Goal: Contribute content

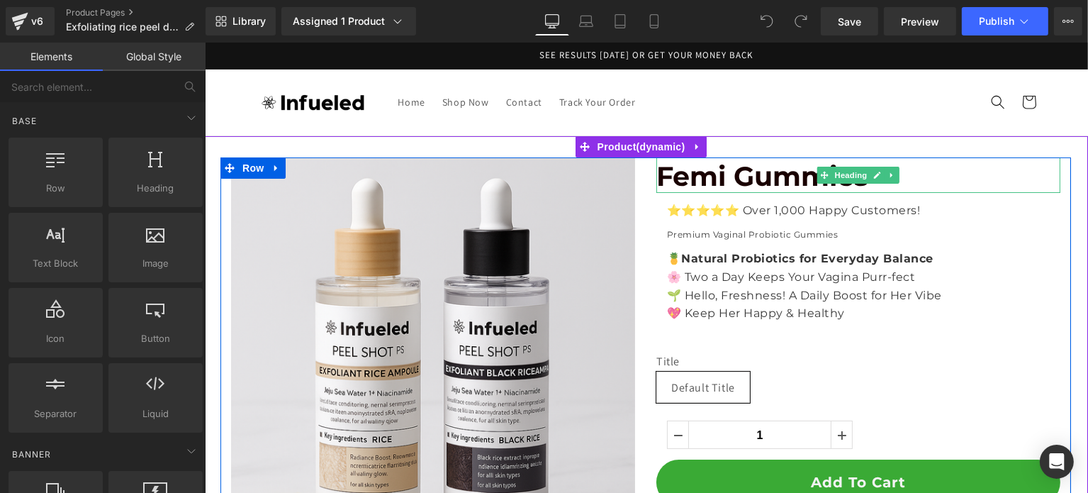
click at [731, 181] on span "Femi Gummies" at bounding box center [762, 176] width 212 height 33
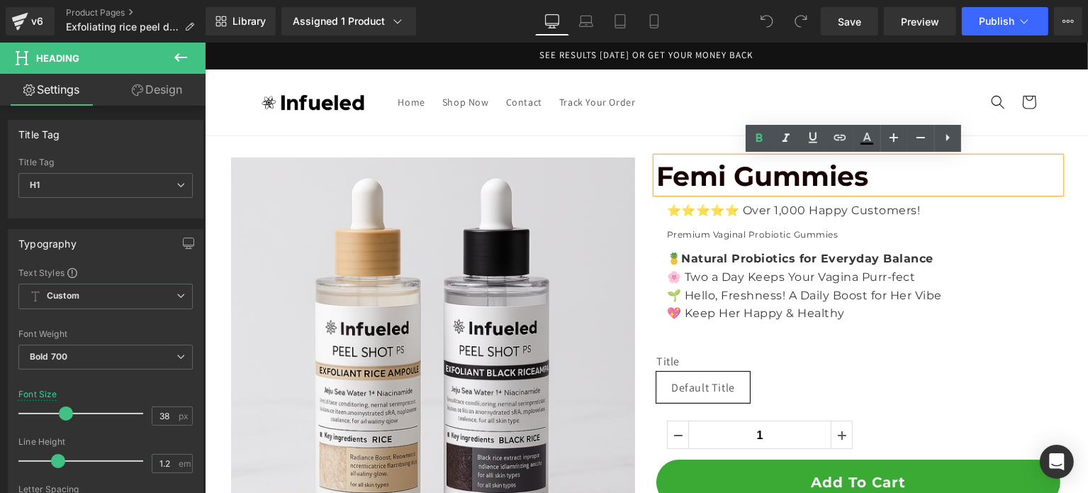
click at [834, 181] on span "Femi Gummies" at bounding box center [762, 176] width 212 height 33
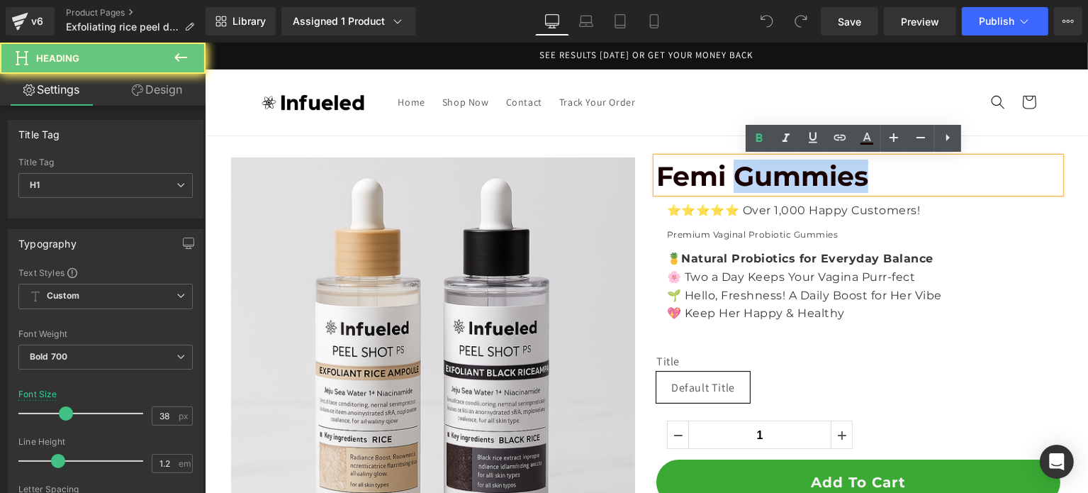
click at [834, 181] on span "Femi Gummies" at bounding box center [762, 176] width 212 height 33
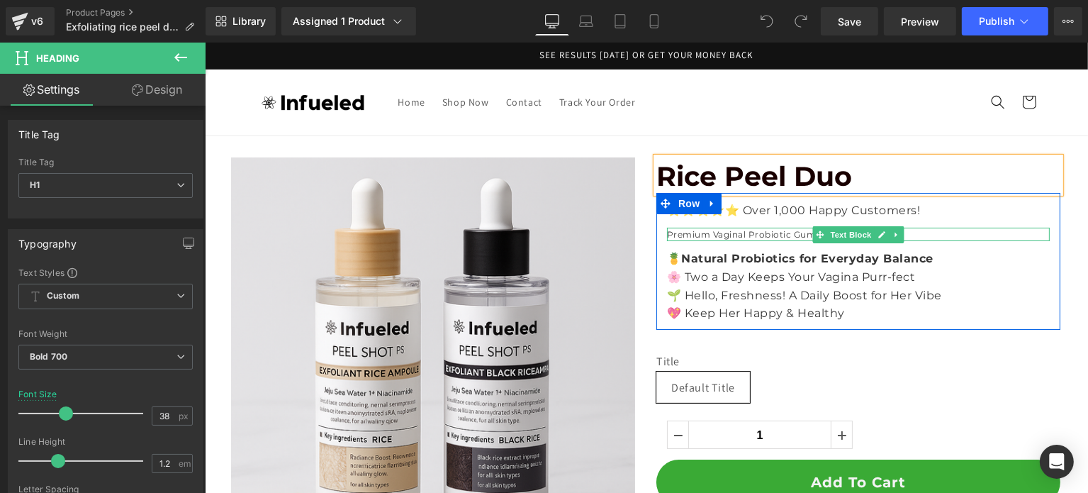
click at [815, 238] on icon at bounding box center [819, 234] width 8 height 9
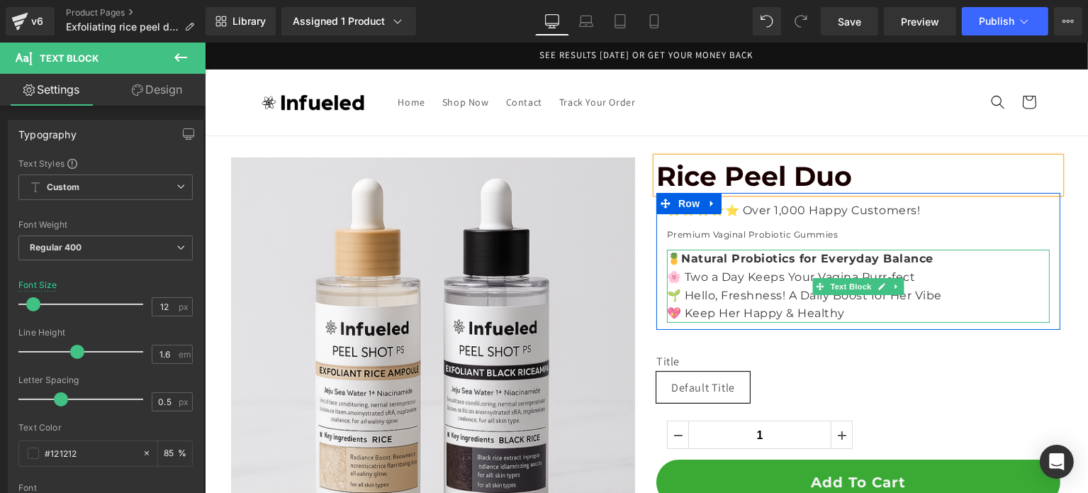
click at [743, 262] on strong "Natural Probiotics for Everyday Balance" at bounding box center [807, 258] width 252 height 13
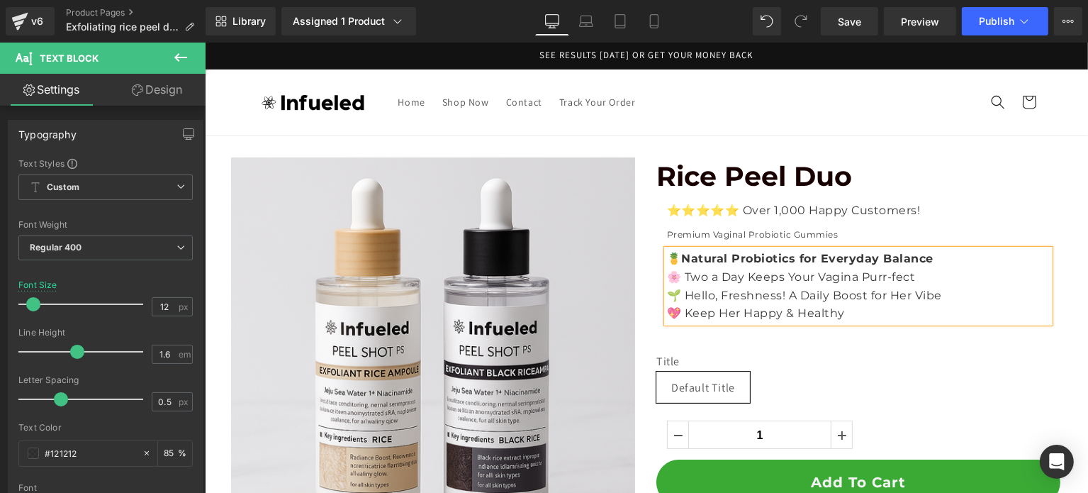
click at [743, 262] on strong "Natural Probiotics for Everyday Balance" at bounding box center [807, 258] width 252 height 13
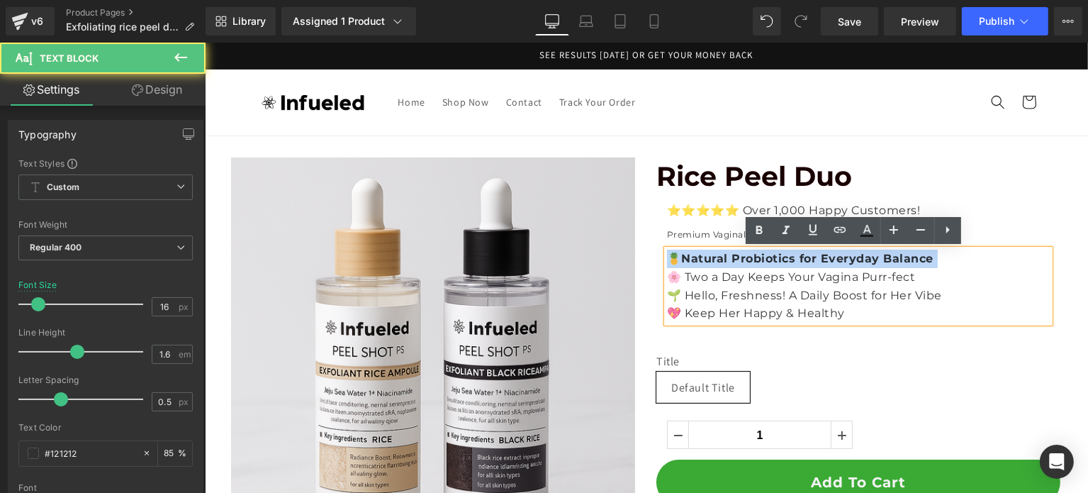
click at [743, 262] on strong "Natural Probiotics for Everyday Balance" at bounding box center [807, 258] width 252 height 13
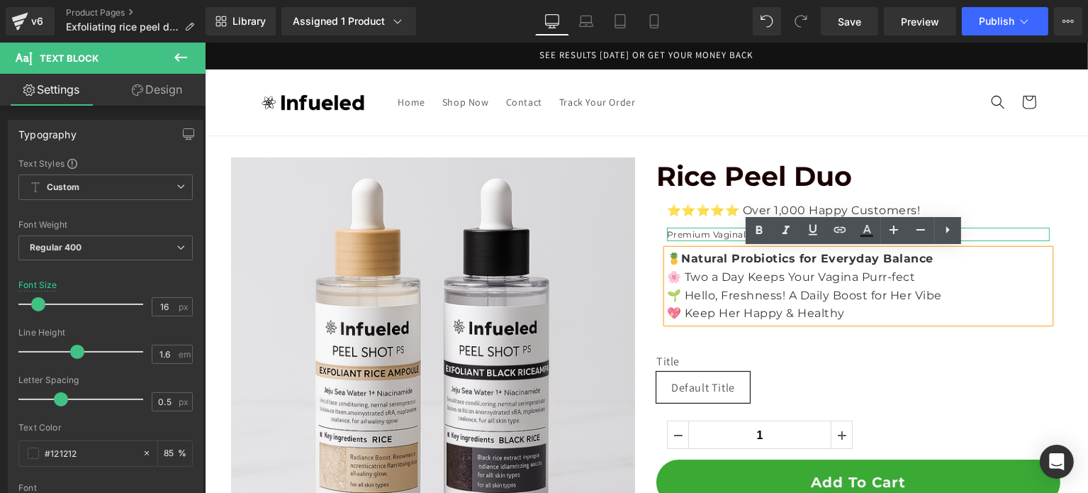
click at [679, 232] on p "Premium Vaginal Probiotic Gummies" at bounding box center [858, 234] width 383 height 13
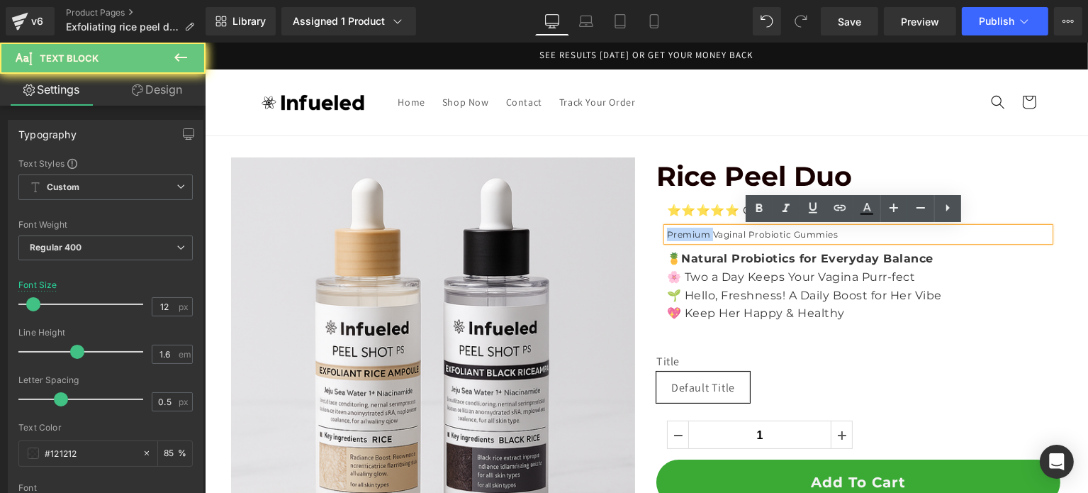
click at [679, 232] on p "Premium Vaginal Probiotic Gummies" at bounding box center [858, 234] width 383 height 13
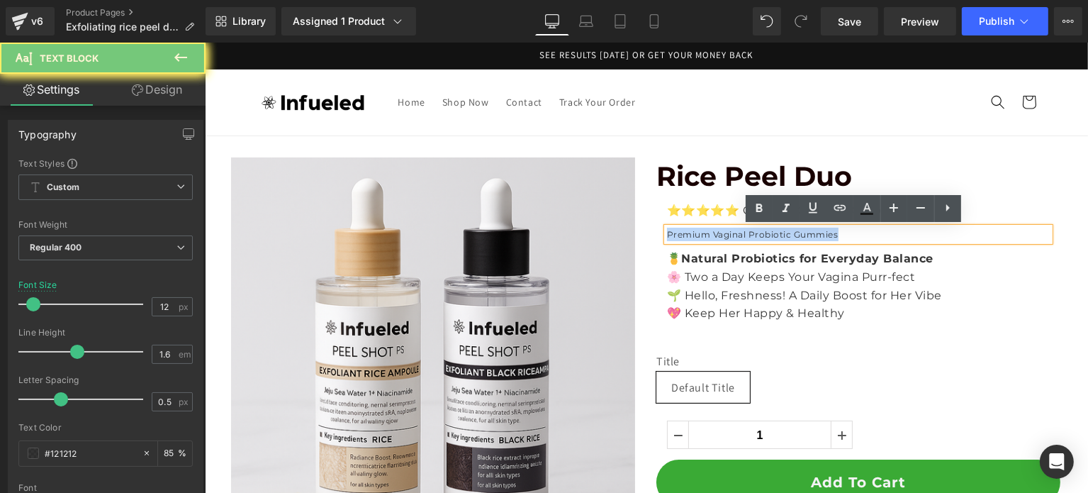
click at [679, 232] on p "Premium Vaginal Probiotic Gummies" at bounding box center [858, 234] width 383 height 13
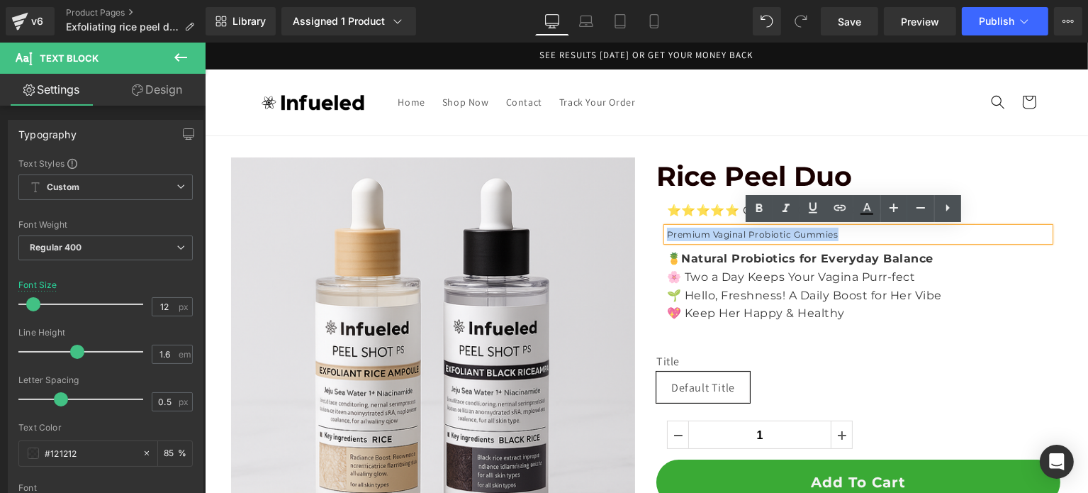
click at [679, 232] on p "Premium Vaginal Probiotic Gummies" at bounding box center [858, 234] width 383 height 13
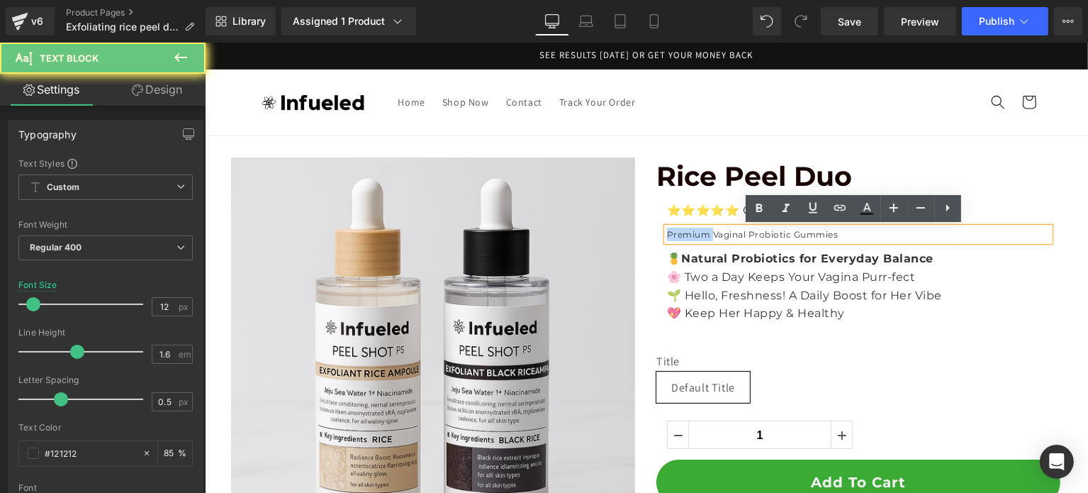
click at [679, 232] on p "Premium Vaginal Probiotic Gummies" at bounding box center [858, 234] width 383 height 13
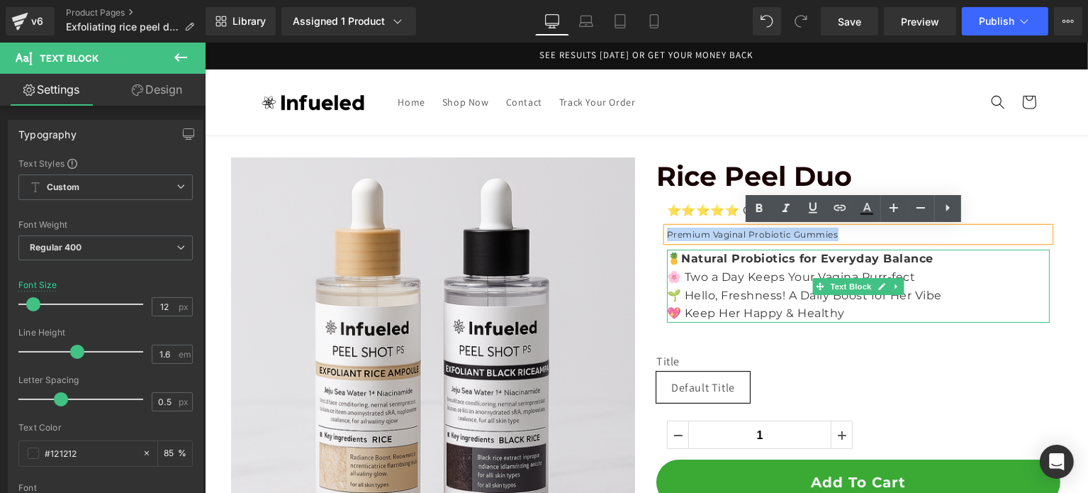
click at [791, 269] on p "🌸 Two a Day Keeps Your Vagina Purr-fect" at bounding box center [858, 277] width 383 height 18
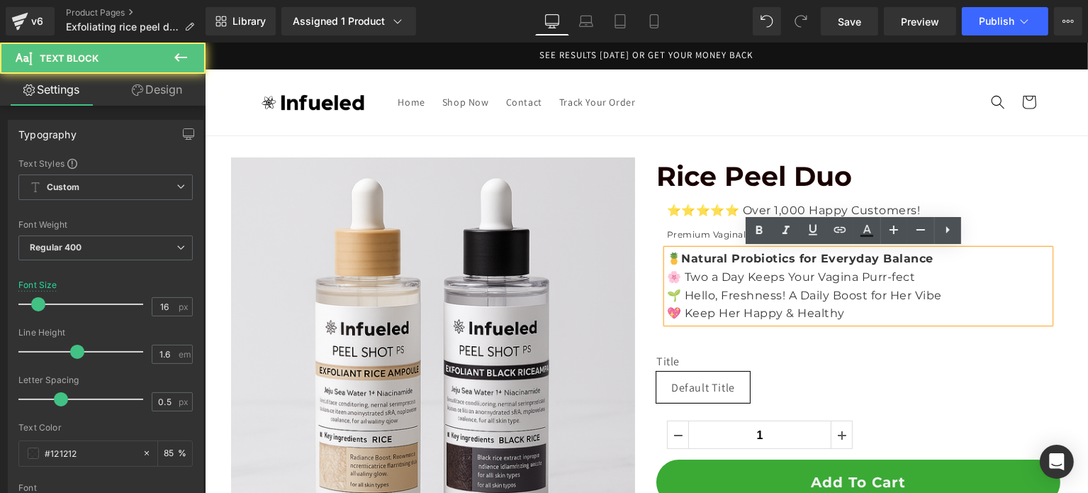
click at [847, 321] on p "💖 Keep Her Happy & Healthy" at bounding box center [858, 313] width 383 height 18
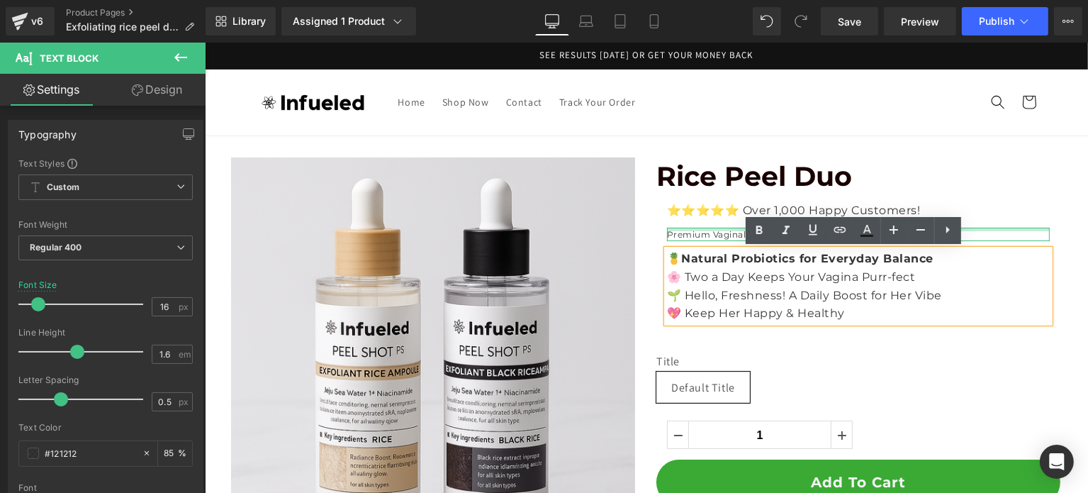
click at [711, 231] on p "Premium Vaginal Probiotic Gummies" at bounding box center [858, 234] width 383 height 13
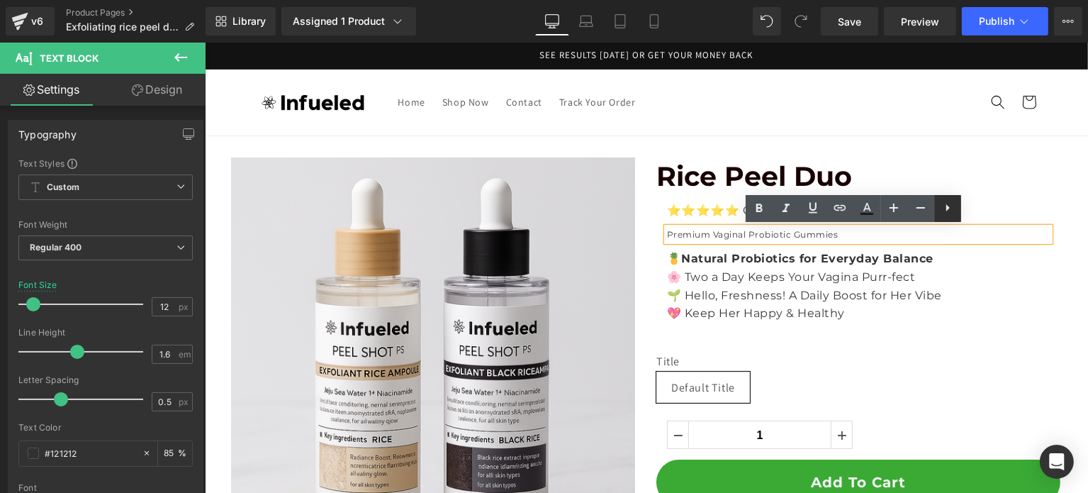
click at [944, 212] on icon at bounding box center [948, 207] width 17 height 17
click at [970, 213] on icon at bounding box center [974, 207] width 17 height 17
click at [901, 255] on strong "Natural Probiotics for Everyday Balance" at bounding box center [807, 258] width 252 height 13
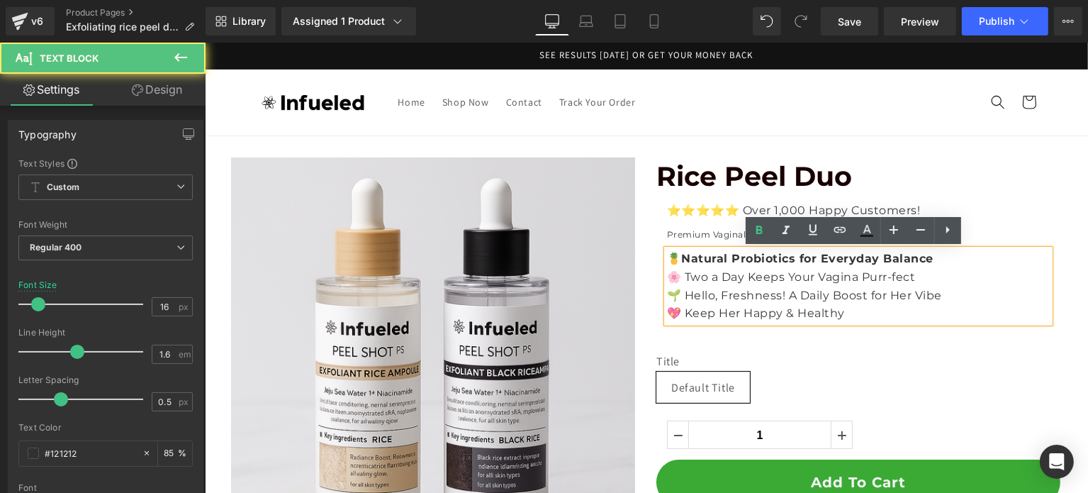
click at [860, 307] on p "💖 Keep Her Happy & Healthy" at bounding box center [858, 313] width 383 height 18
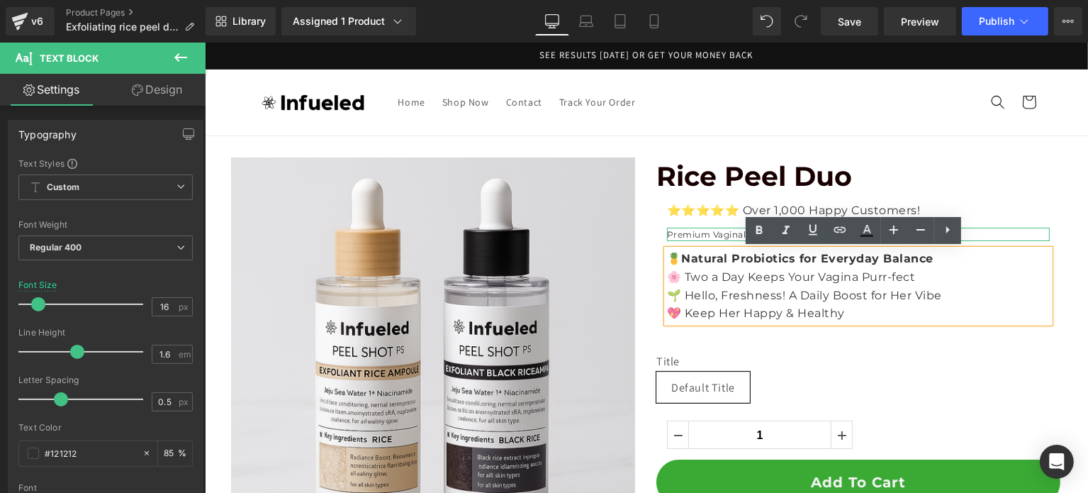
click at [1019, 235] on p "Premium Vaginal Probiotic Gummies" at bounding box center [858, 234] width 383 height 13
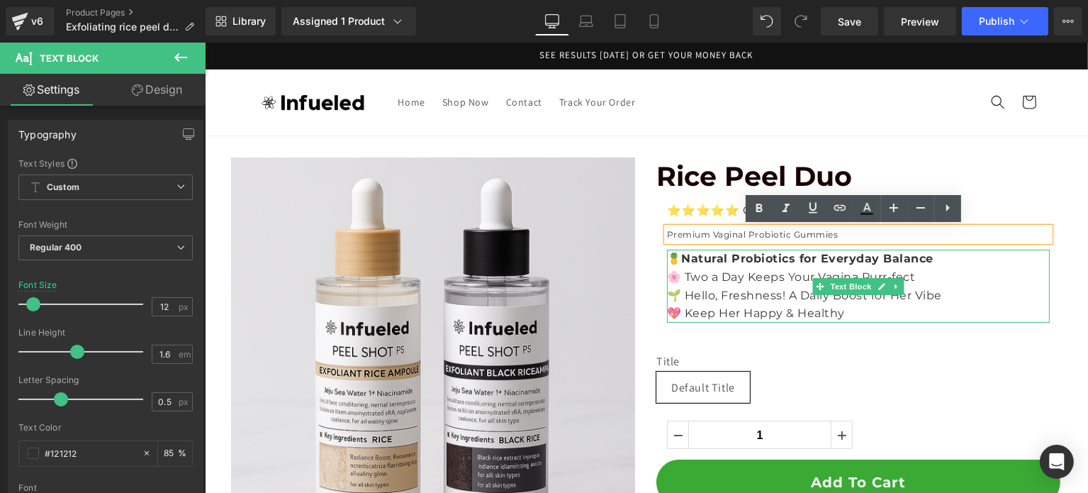
click at [776, 272] on p "🌸 Two a Day Keeps Your Vagina Purr-fect" at bounding box center [858, 277] width 383 height 18
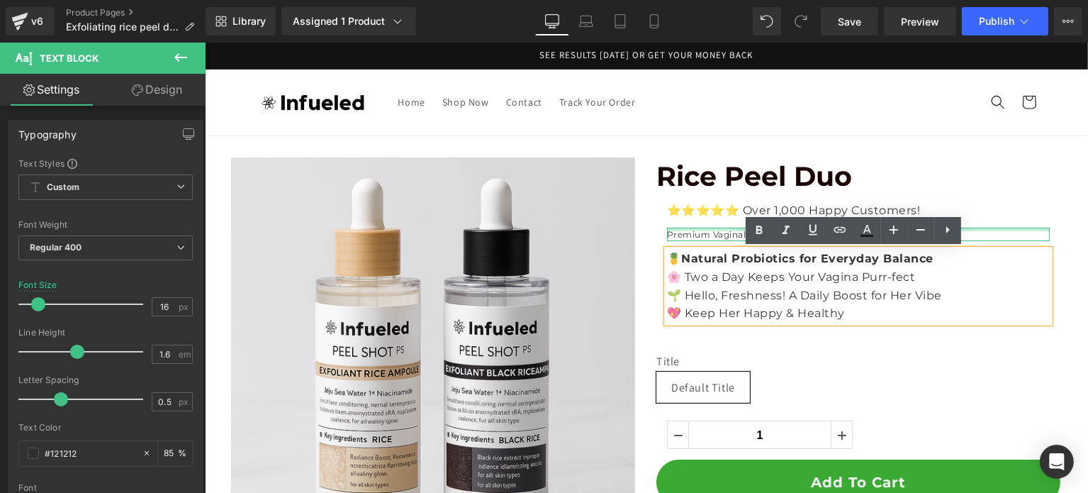
click at [669, 228] on div at bounding box center [858, 230] width 383 height 4
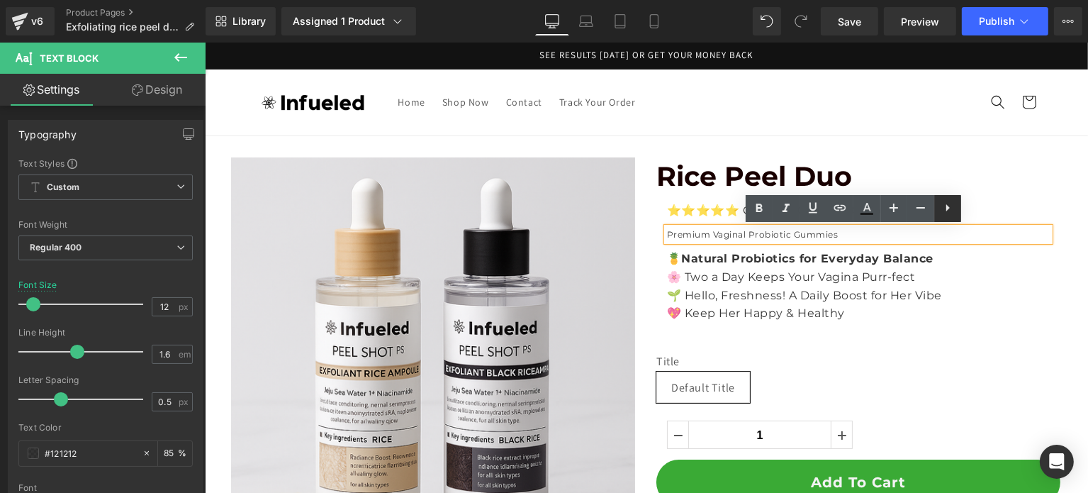
click at [944, 208] on icon at bounding box center [948, 207] width 17 height 17
click at [725, 297] on p "🌱 Hello, Freshness! A Daily Boost for Her Vibe" at bounding box center [858, 295] width 383 height 18
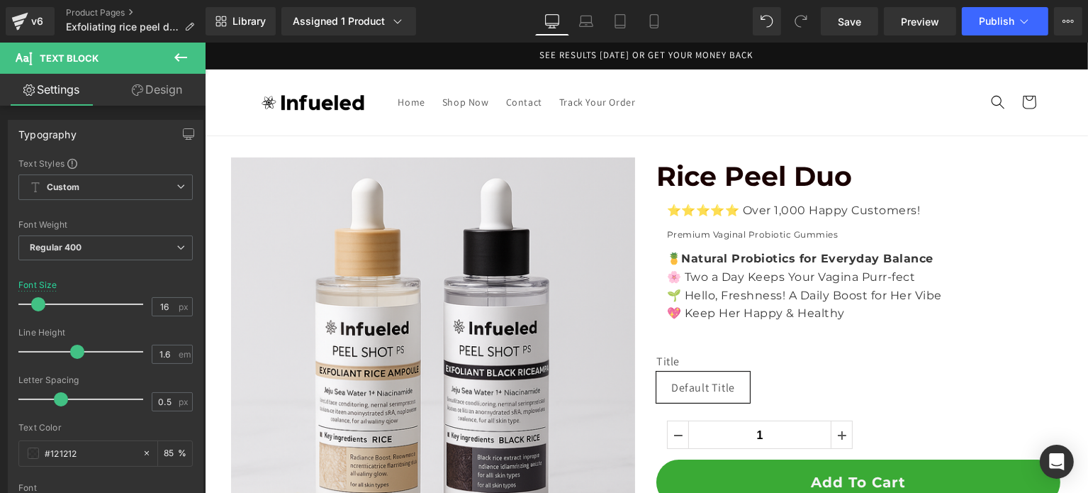
click at [179, 55] on icon at bounding box center [180, 57] width 17 height 17
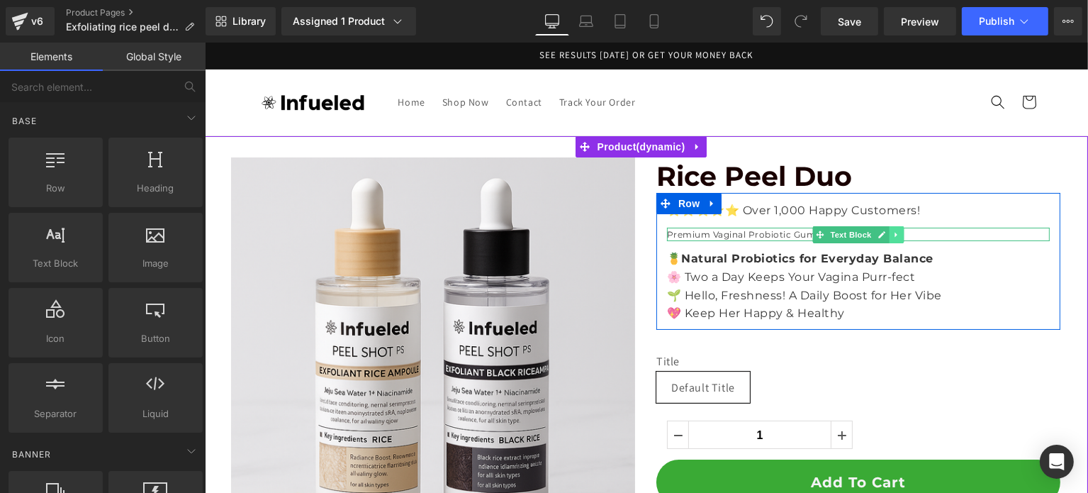
click at [892, 232] on icon at bounding box center [896, 234] width 8 height 9
click at [900, 238] on icon at bounding box center [904, 234] width 8 height 8
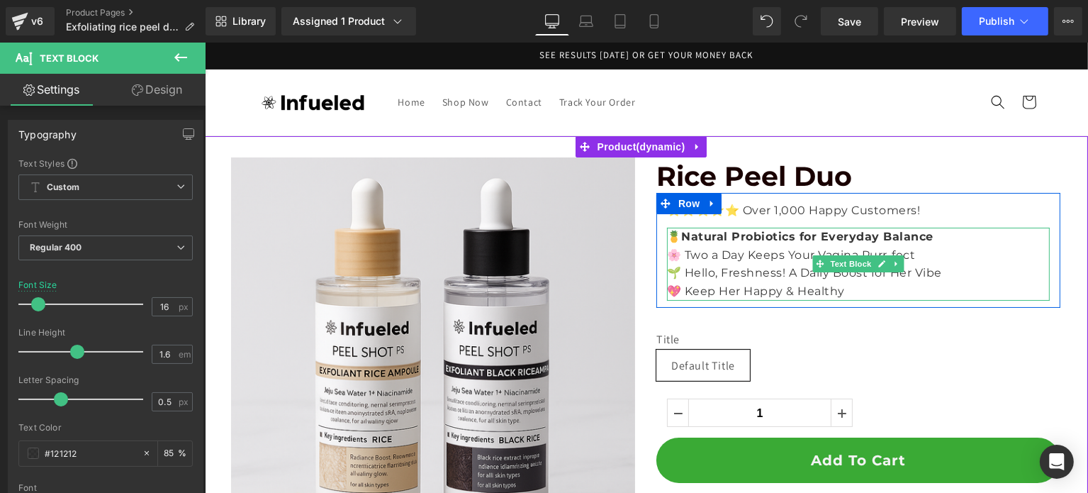
drag, startPoint x: 685, startPoint y: 235, endPoint x: 929, endPoint y: 243, distance: 244.1
click at [929, 243] on strong "Natural Probiotics for Everyday Balance" at bounding box center [807, 236] width 252 height 13
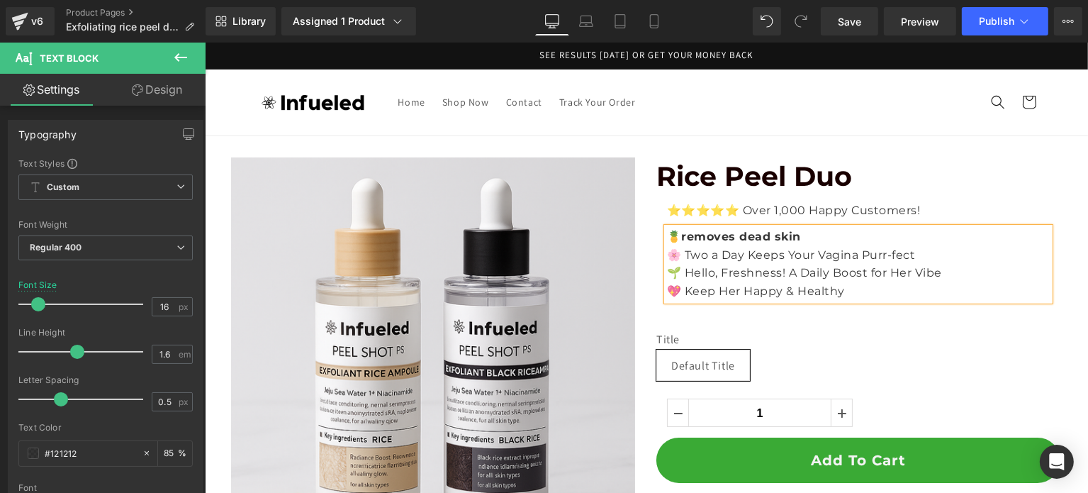
click at [827, 254] on p "🌸 Two a Day Keeps Your Vagina Purr-fect" at bounding box center [858, 255] width 383 height 18
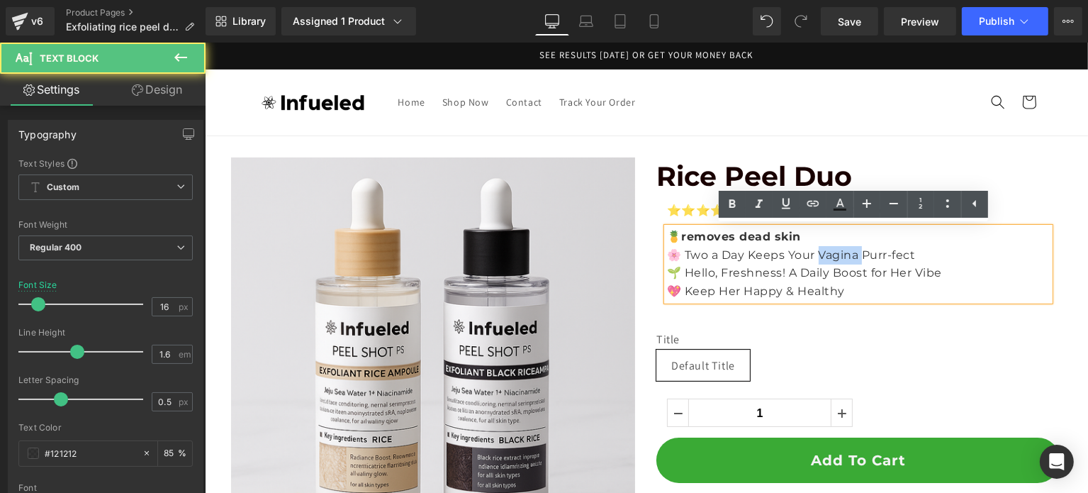
click at [827, 254] on p "🌸 Two a Day Keeps Your Vagina Purr-fect" at bounding box center [858, 255] width 383 height 18
click at [851, 266] on p "🌱 Hello, Freshness! A Daily Boost for Her Vibe" at bounding box center [858, 273] width 383 height 18
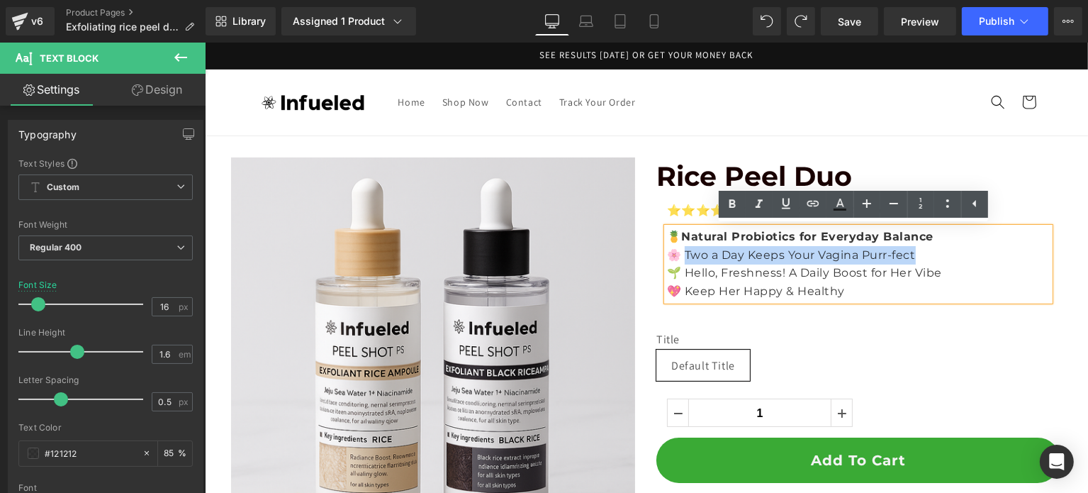
drag, startPoint x: 925, startPoint y: 256, endPoint x: 682, endPoint y: 251, distance: 242.6
click at [682, 251] on p "🌸 Two a Day Keeps Your Vagina Purr-fect" at bounding box center [858, 255] width 383 height 18
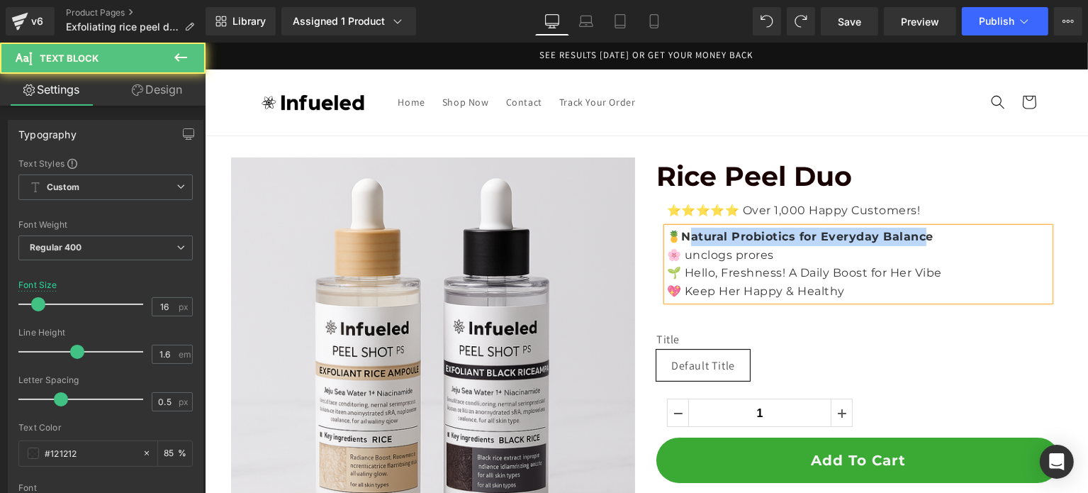
drag, startPoint x: 683, startPoint y: 239, endPoint x: 937, endPoint y: 250, distance: 254.8
click at [936, 250] on div "🍍 Natural Probiotics for Everyday Balance 🌸 unclogs prores 🌱 Hello, Freshness! …" at bounding box center [858, 264] width 383 height 72
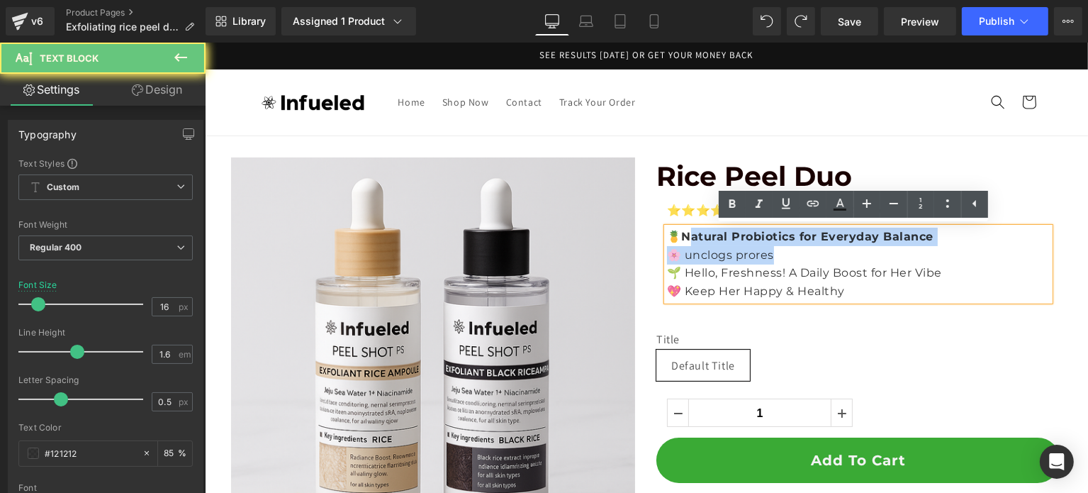
click at [937, 250] on p "🌸 unclogs prores" at bounding box center [858, 255] width 383 height 18
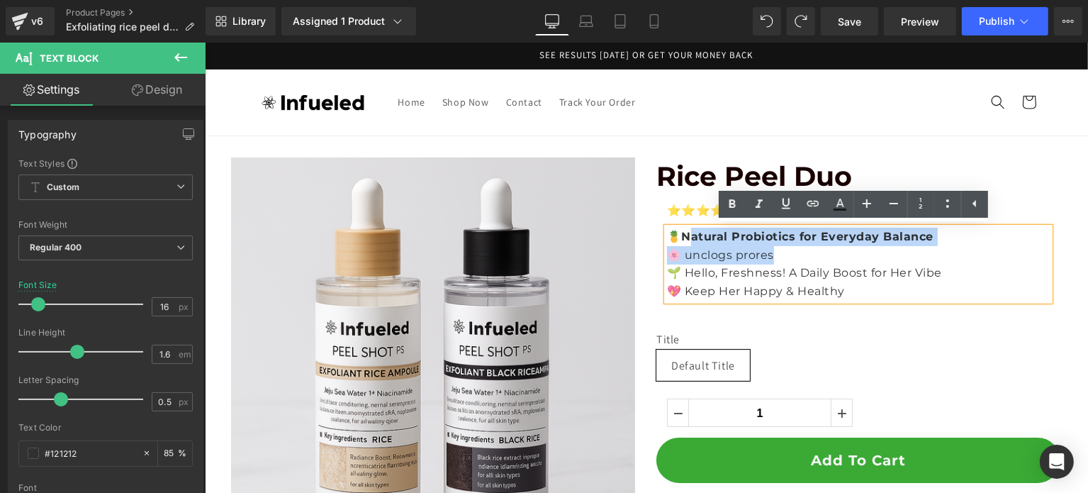
click at [959, 248] on p "🌸 unclogs prores" at bounding box center [858, 255] width 383 height 18
drag, startPoint x: 935, startPoint y: 239, endPoint x: 684, endPoint y: 236, distance: 251.0
click at [684, 236] on p "🍍 Natural Probiotics for Everyday Balance" at bounding box center [858, 237] width 383 height 18
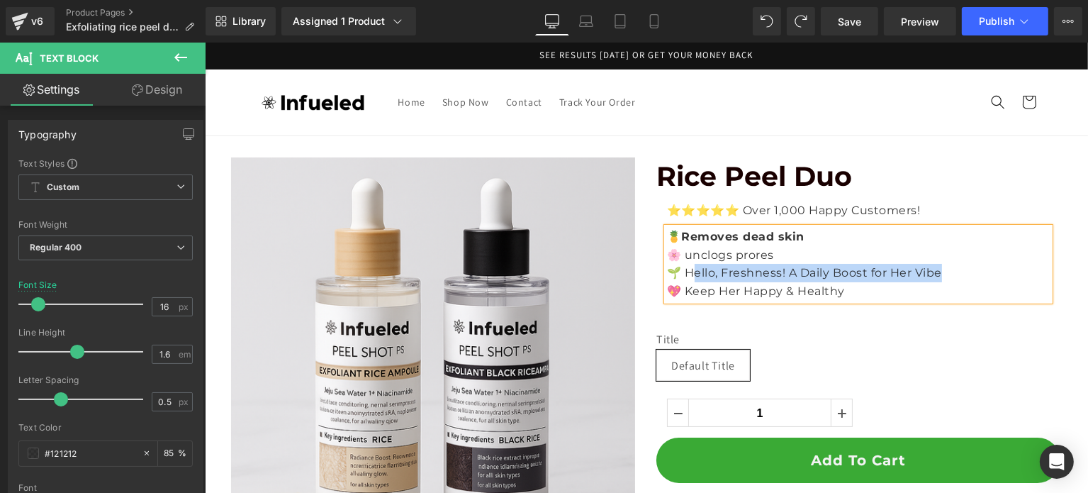
drag, startPoint x: 946, startPoint y: 279, endPoint x: 686, endPoint y: 269, distance: 260.4
click at [686, 269] on p "🌱 Hello, Freshness! A Daily Boost for Her Vibe" at bounding box center [858, 273] width 383 height 18
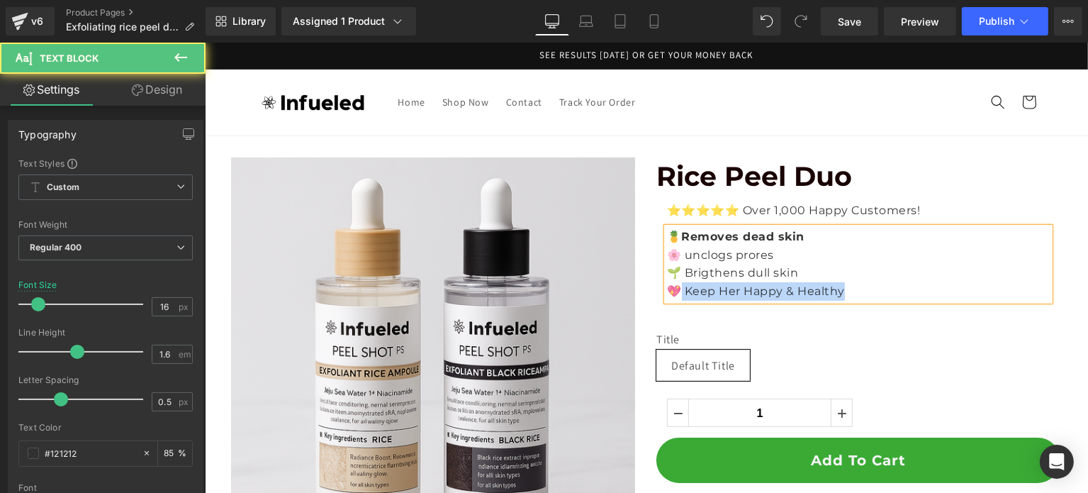
drag, startPoint x: 776, startPoint y: 296, endPoint x: 678, endPoint y: 286, distance: 98.3
click at [678, 286] on p "💖 Keep Her Happy & Healthy" at bounding box center [858, 291] width 383 height 18
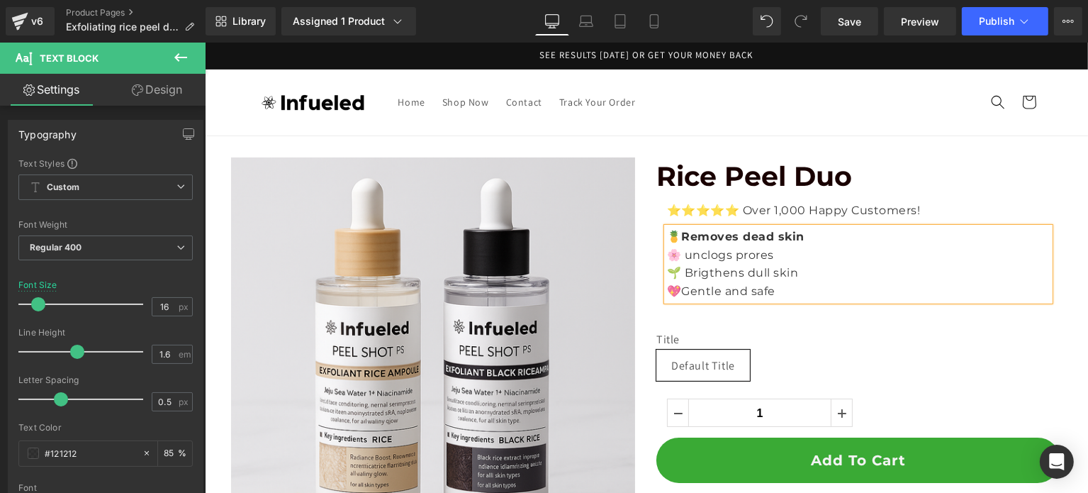
click at [204, 43] on div at bounding box center [204, 43] width 0 height 0
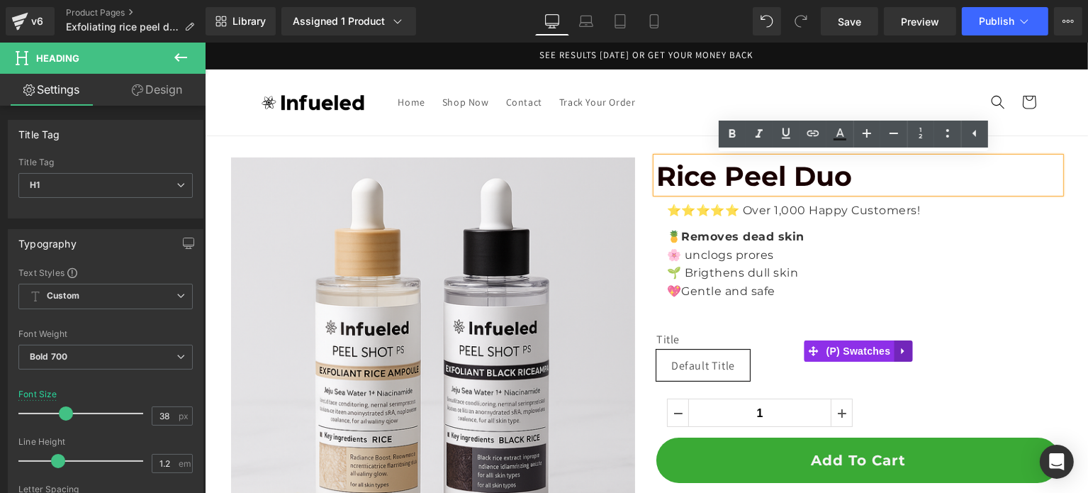
click at [893, 348] on link at bounding box center [902, 350] width 18 height 21
click at [823, 318] on div "Title Default Title" at bounding box center [858, 351] width 404 height 80
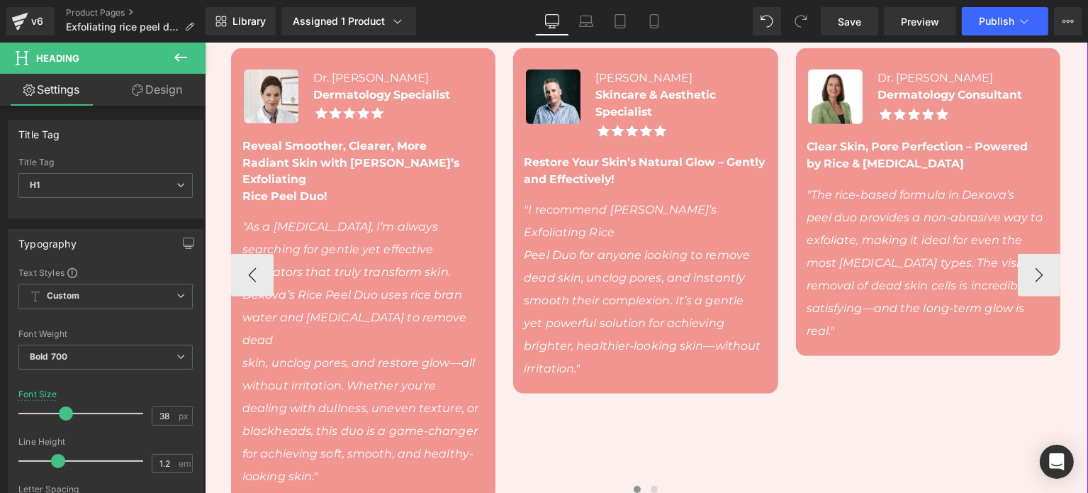
scroll to position [851, 0]
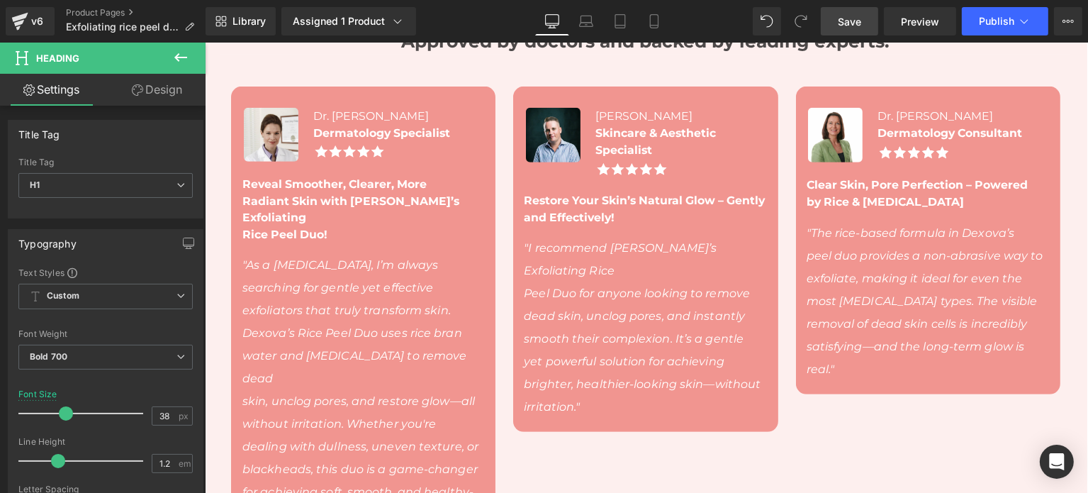
click at [855, 20] on span "Save" at bounding box center [849, 21] width 23 height 15
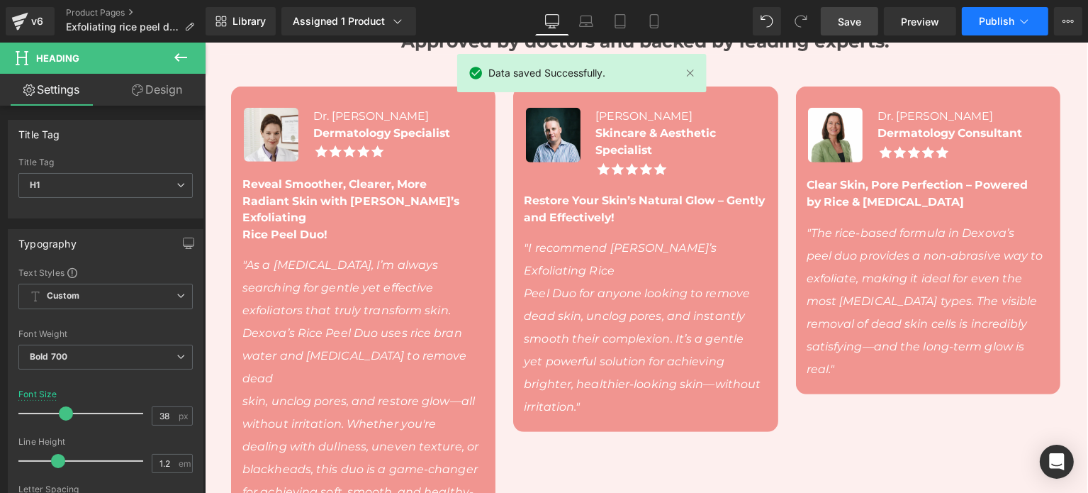
click at [987, 18] on span "Publish" at bounding box center [996, 21] width 35 height 11
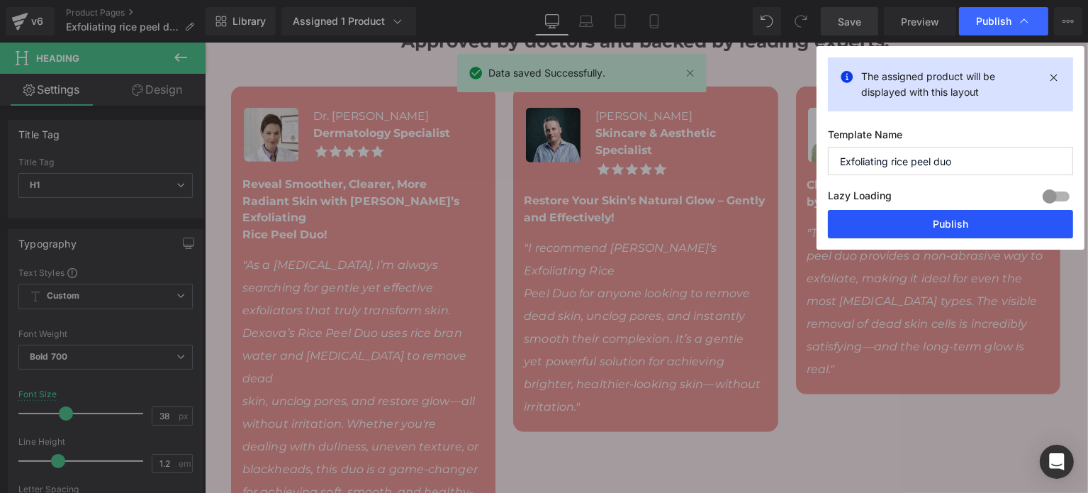
click at [950, 233] on button "Publish" at bounding box center [950, 224] width 245 height 28
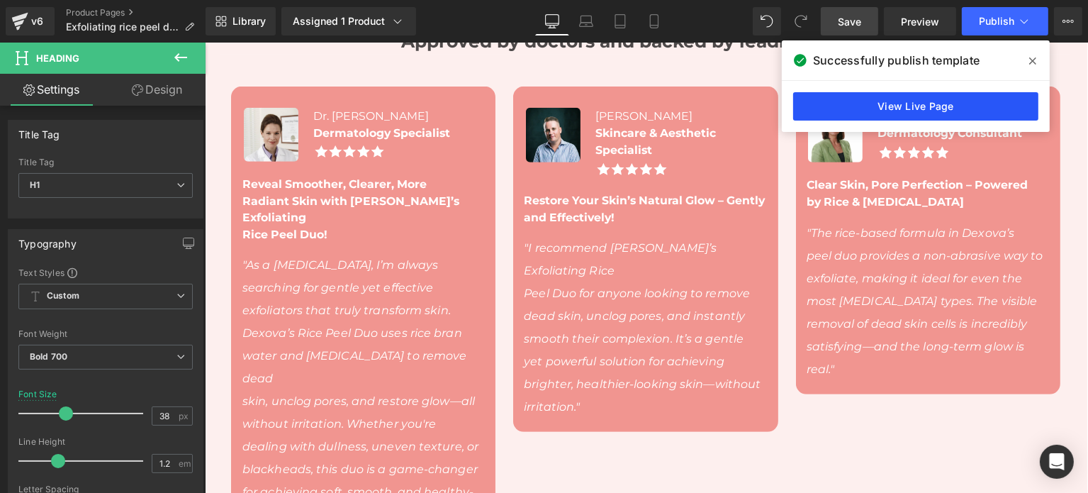
click at [953, 96] on link "View Live Page" at bounding box center [915, 106] width 245 height 28
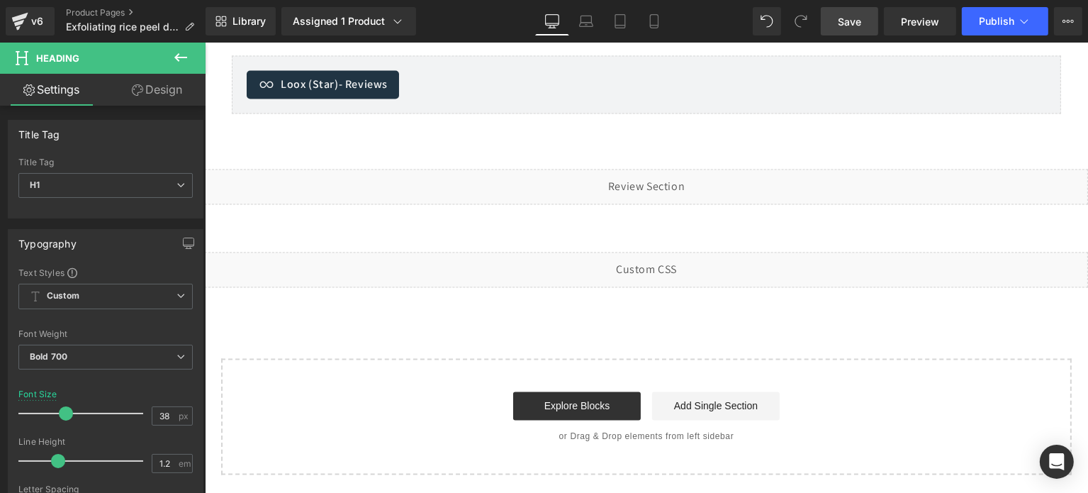
scroll to position [2555, 0]
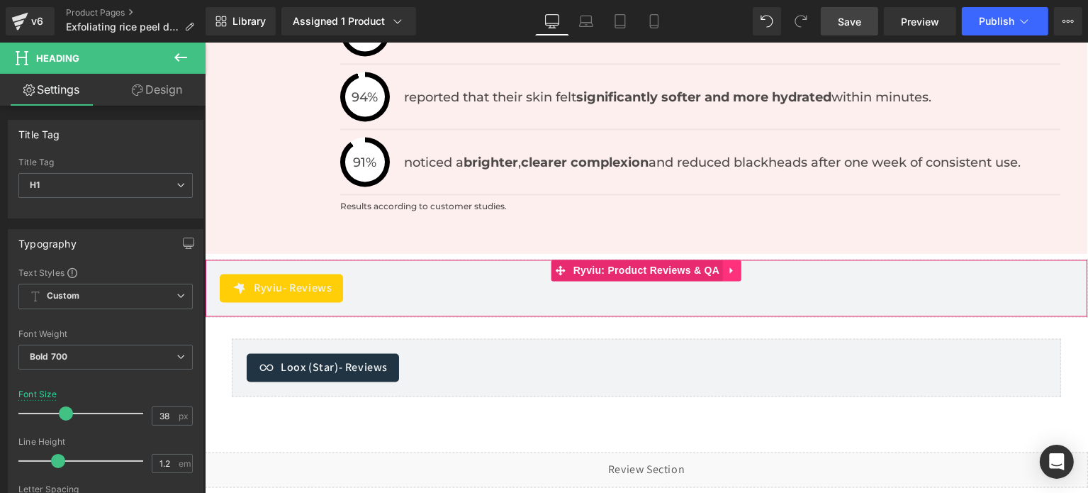
click at [727, 266] on icon at bounding box center [732, 271] width 10 height 11
click at [736, 266] on icon at bounding box center [741, 271] width 10 height 10
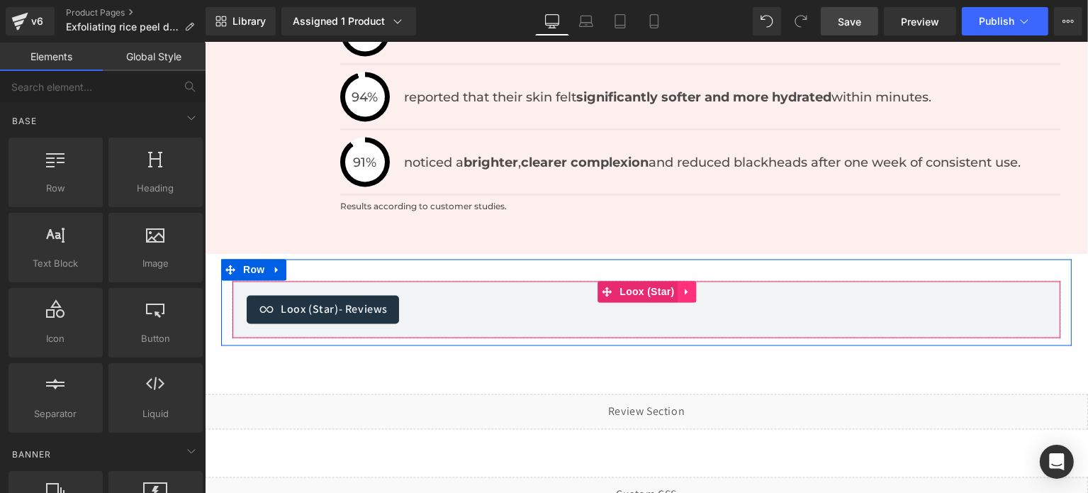
click at [682, 287] on icon at bounding box center [687, 292] width 10 height 11
click at [691, 282] on link at bounding box center [696, 292] width 18 height 21
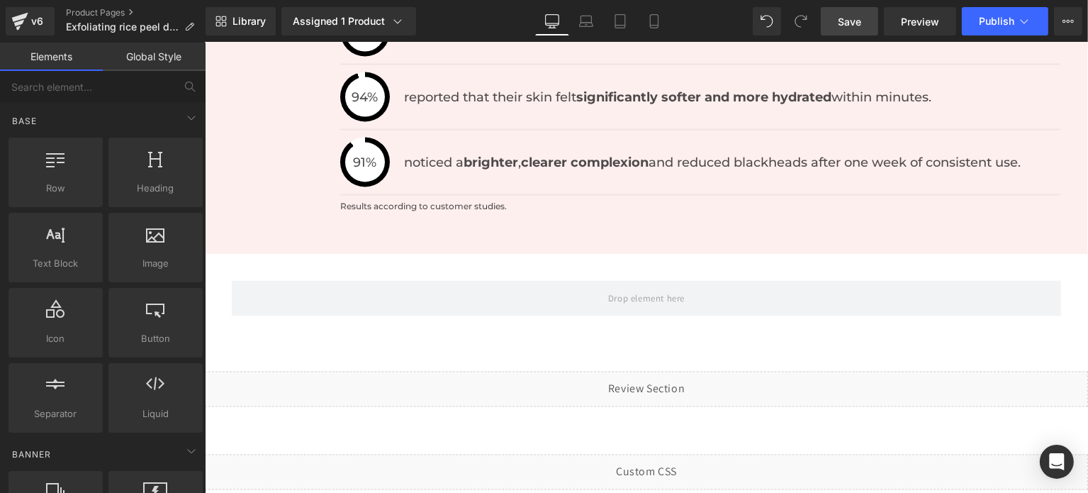
click at [871, 19] on link "Save" at bounding box center [849, 21] width 57 height 28
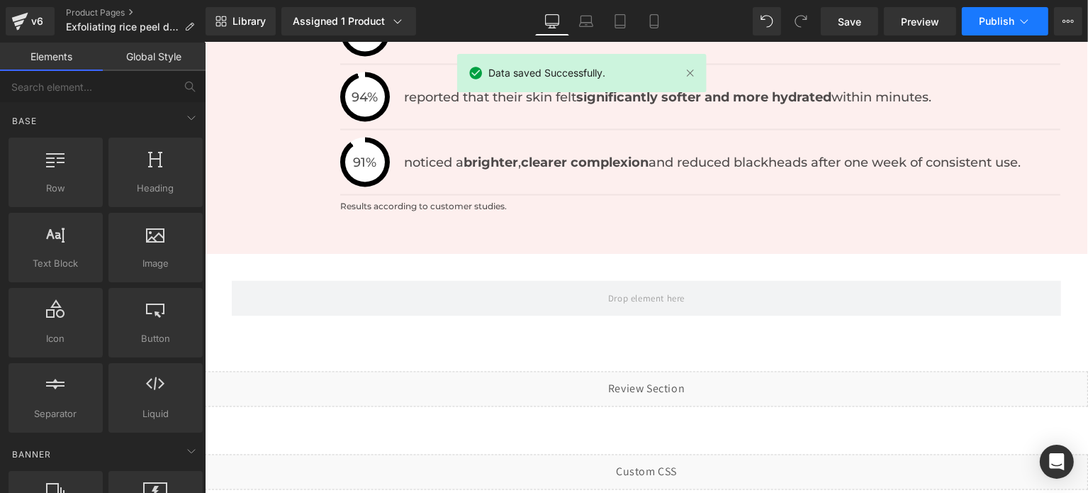
click at [996, 18] on span "Publish" at bounding box center [996, 21] width 35 height 11
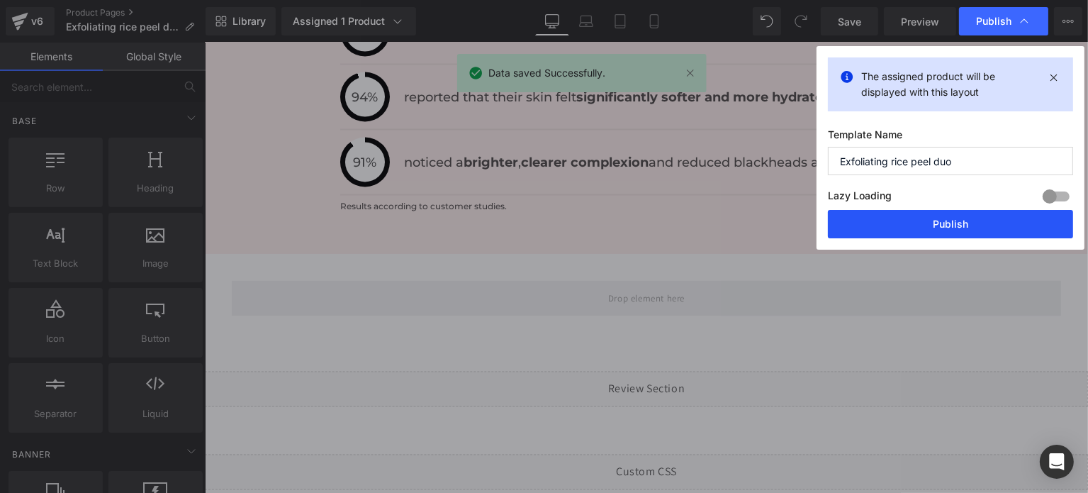
click at [947, 217] on button "Publish" at bounding box center [950, 224] width 245 height 28
